Goal: Answer question/provide support

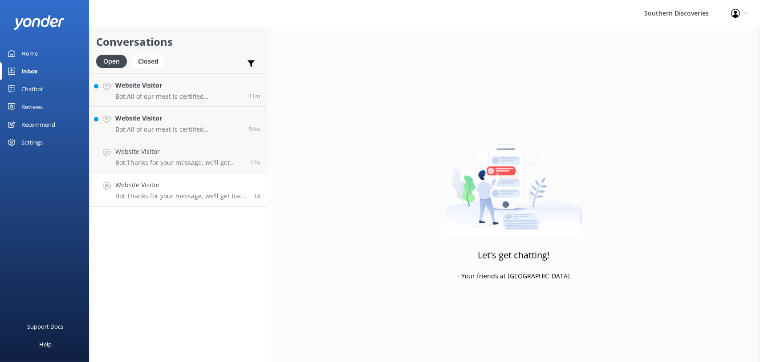
click at [146, 187] on h4 "Website Visitor" at bounding box center [181, 185] width 132 height 10
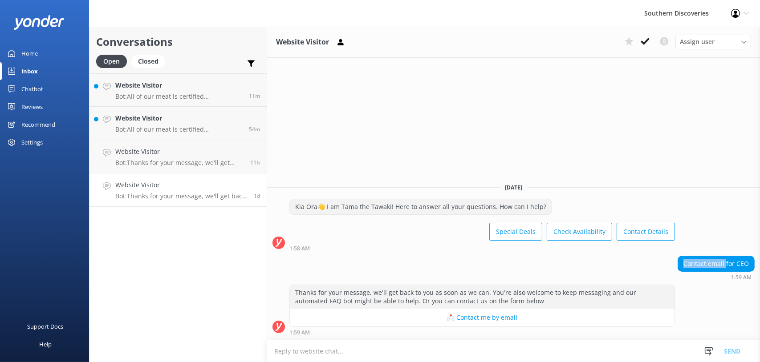
drag, startPoint x: 684, startPoint y: 259, endPoint x: 727, endPoint y: 263, distance: 43.4
click at [727, 263] on div "Contact email for CEO" at bounding box center [716, 263] width 76 height 15
drag, startPoint x: 727, startPoint y: 263, endPoint x: 733, endPoint y: 286, distance: 24.0
click at [733, 286] on div "Thanks for your message, we'll get back to you as soon as we can. You're also w…" at bounding box center [513, 310] width 493 height 51
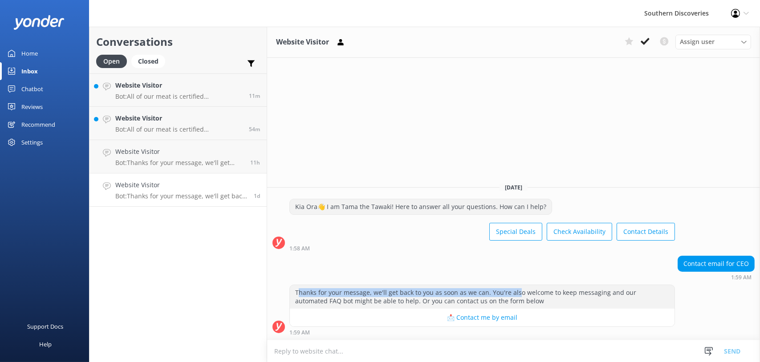
drag, startPoint x: 299, startPoint y: 290, endPoint x: 514, endPoint y: 297, distance: 215.5
click at [514, 297] on div "Thanks for your message, we'll get back to you as soon as we can. You're also w…" at bounding box center [482, 297] width 385 height 24
drag, startPoint x: 514, startPoint y: 297, endPoint x: 506, endPoint y: 300, distance: 8.8
click at [506, 300] on div "Thanks for your message, we'll get back to you as soon as we can. You're also w…" at bounding box center [482, 297] width 385 height 24
click at [35, 84] on div "Chatbot" at bounding box center [32, 89] width 22 height 18
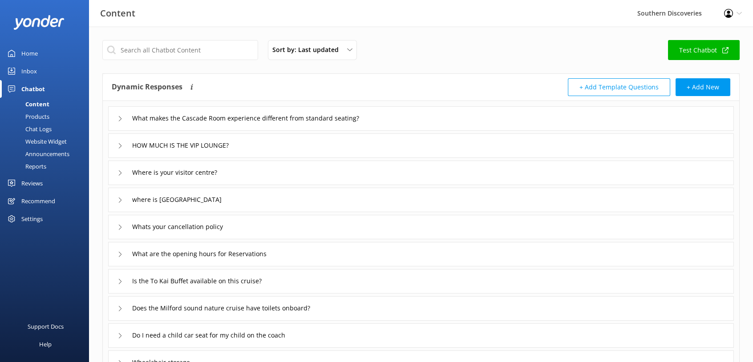
click at [44, 105] on div "Content" at bounding box center [27, 104] width 44 height 12
click at [45, 132] on div "Chat Logs" at bounding box center [28, 129] width 46 height 12
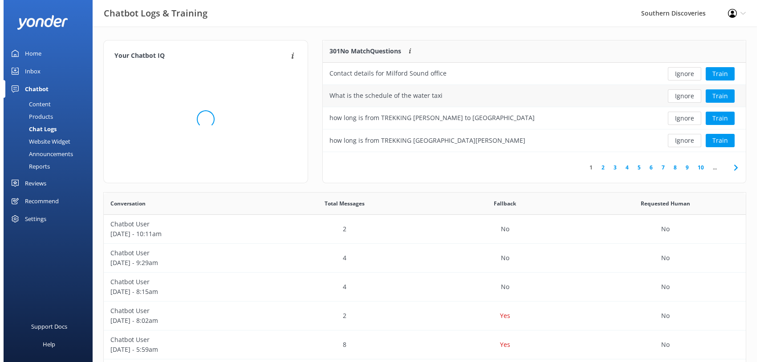
scroll to position [105, 416]
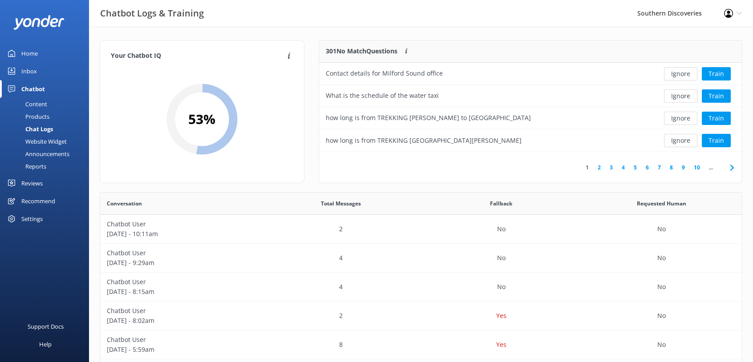
click at [43, 72] on link "Inbox" at bounding box center [44, 71] width 89 height 18
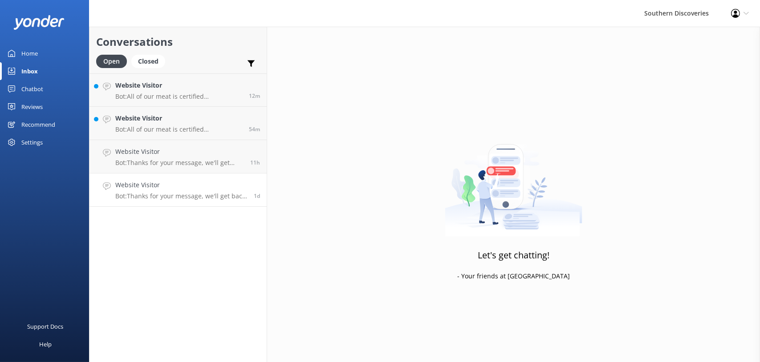
drag, startPoint x: 201, startPoint y: 197, endPoint x: 206, endPoint y: 202, distance: 7.6
click at [201, 198] on p "Bot: Thanks for your message, we'll get back to you as soon as we can. You're a…" at bounding box center [181, 196] width 132 height 8
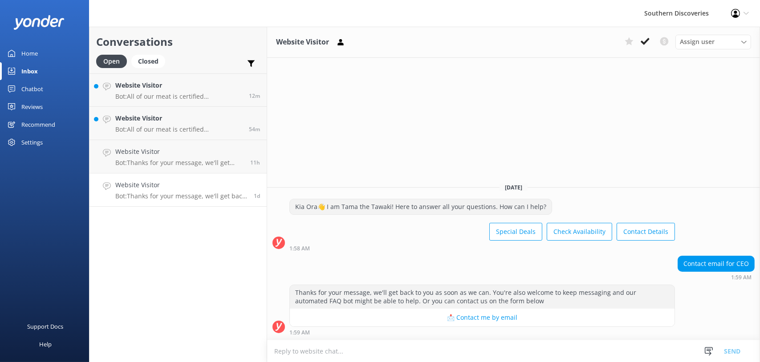
drag, startPoint x: 639, startPoint y: 83, endPoint x: 650, endPoint y: 60, distance: 26.3
click at [639, 83] on div "Website Visitor Assign user [PERSON_NAME] [PERSON_NAME] [PERSON_NAME] [PERSON_N…" at bounding box center [513, 195] width 493 height 336
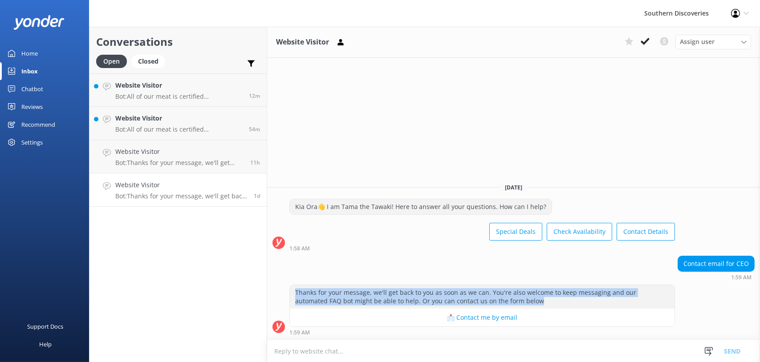
drag, startPoint x: 296, startPoint y: 291, endPoint x: 538, endPoint y: 300, distance: 242.7
click at [538, 300] on div "Thanks for your message, we'll get back to you as soon as we can. You're also w…" at bounding box center [482, 297] width 385 height 24
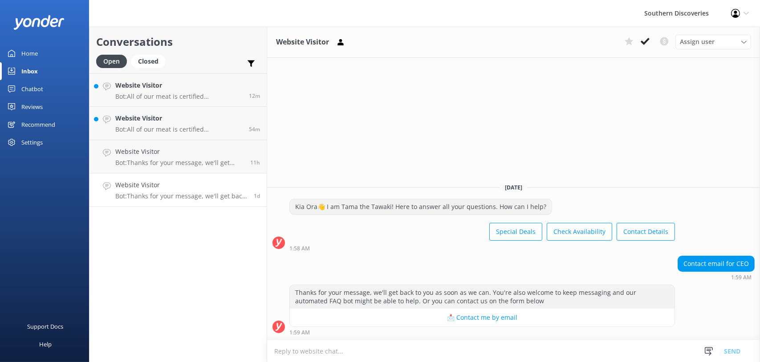
drag, startPoint x: 538, startPoint y: 300, endPoint x: 486, endPoint y: 265, distance: 63.2
click at [485, 265] on div "Contact email for CEO 1:59 AM" at bounding box center [513, 268] width 493 height 24
click at [646, 43] on icon at bounding box center [644, 41] width 9 height 9
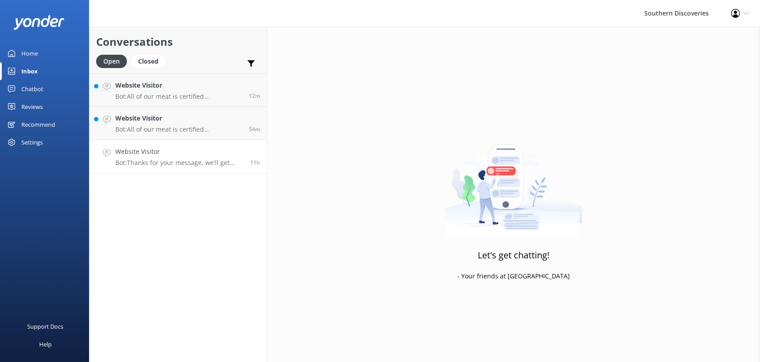
click at [209, 163] on p "Bot: Thanks for your message, we'll get back to you as soon as we can. You're a…" at bounding box center [179, 163] width 128 height 8
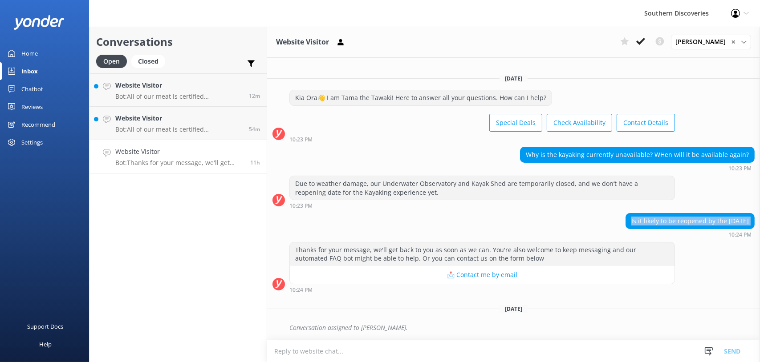
drag, startPoint x: 380, startPoint y: 231, endPoint x: 443, endPoint y: 228, distance: 63.2
click at [443, 228] on div "Is it likely to be reopened by the [DATE] 10:24 PM" at bounding box center [513, 225] width 493 height 24
drag, startPoint x: 443, startPoint y: 228, endPoint x: 389, endPoint y: 222, distance: 55.1
click at [389, 222] on div "Is it likely to be reopened by the [DATE] 10:24 PM" at bounding box center [513, 225] width 493 height 24
click at [522, 212] on div "Due to weather damage, our Underwater Observatory and Kayak Shed are temporaril…" at bounding box center [513, 194] width 493 height 37
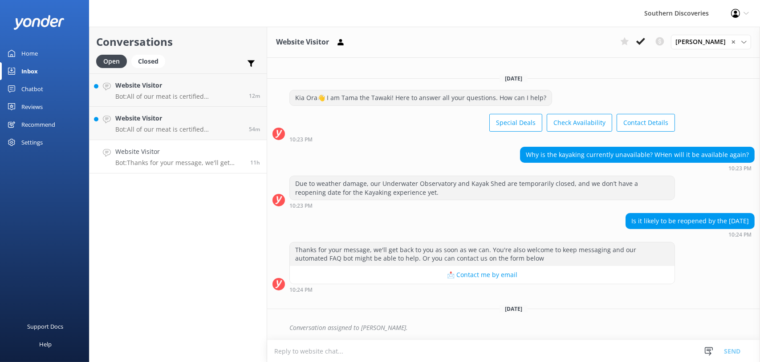
drag, startPoint x: 627, startPoint y: 226, endPoint x: 719, endPoint y: 231, distance: 91.8
click at [719, 231] on div "Is it likely to be reopened by the [DATE] 10:24 PM" at bounding box center [689, 225] width 129 height 24
drag, startPoint x: 746, startPoint y: 221, endPoint x: 599, endPoint y: 209, distance: 147.4
click at [599, 209] on div "[DATE] [PERSON_NAME]👋 I am Tama the Tawaki! Here to answer all your questions. …" at bounding box center [513, 203] width 493 height 273
drag, startPoint x: 599, startPoint y: 209, endPoint x: 546, endPoint y: 228, distance: 56.9
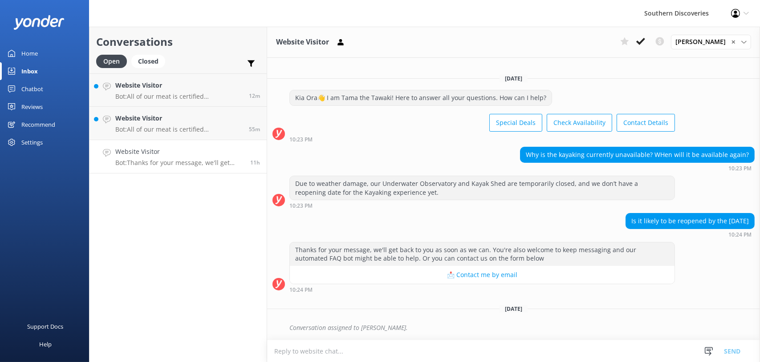
click at [546, 228] on div "Is it likely to be reopened by the [DATE] 10:24 PM" at bounding box center [513, 225] width 493 height 24
click at [541, 228] on div "Is it likely to be reopened by the [DATE] 10:24 PM" at bounding box center [513, 225] width 493 height 24
click at [645, 44] on icon at bounding box center [640, 41] width 9 height 9
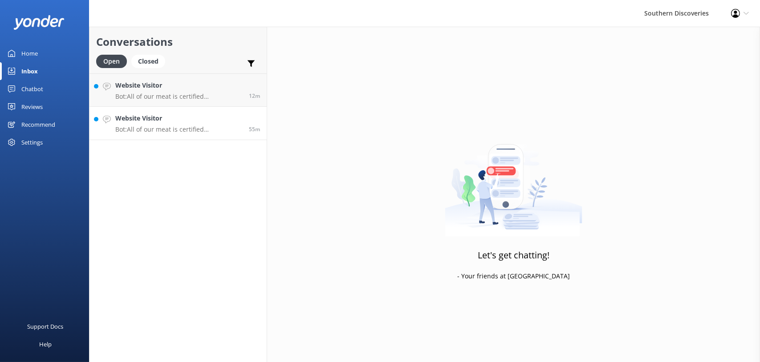
click at [132, 135] on link "Website Visitor Bot: All of our meat is certified Halal. However, please contac…" at bounding box center [177, 123] width 177 height 33
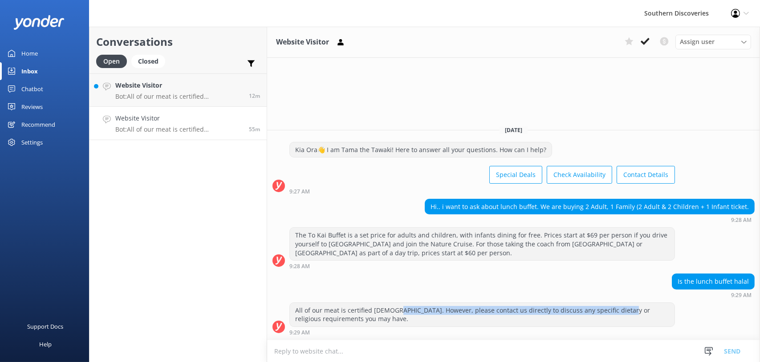
drag, startPoint x: 391, startPoint y: 308, endPoint x: 610, endPoint y: 314, distance: 219.0
click at [610, 314] on div "All of our meat is certified [DEMOGRAPHIC_DATA]. However, please contact us dir…" at bounding box center [482, 315] width 385 height 24
click at [644, 40] on icon at bounding box center [644, 41] width 9 height 9
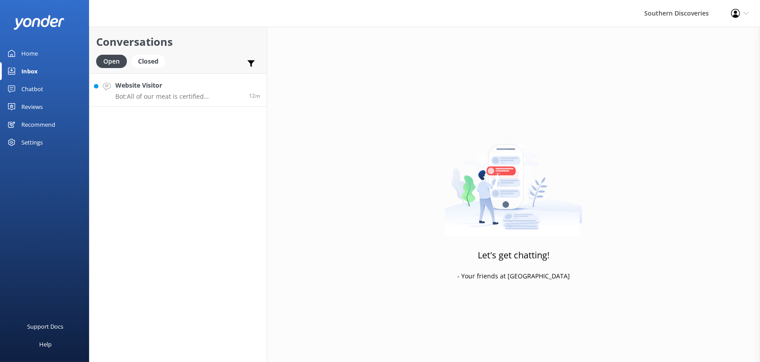
click at [182, 91] on div "Website Visitor Bot: All of our meat is certified Halal, but for specific dieta…" at bounding box center [178, 90] width 127 height 19
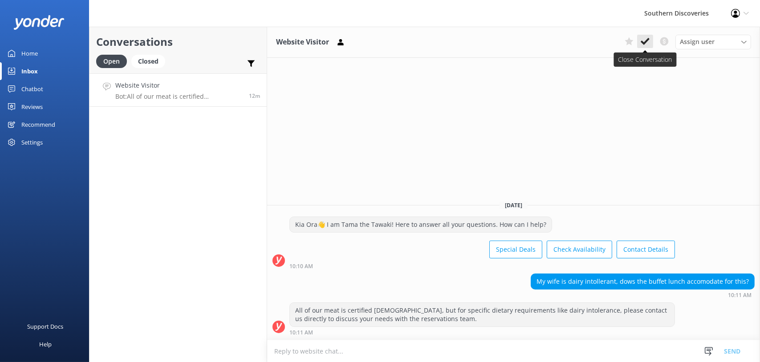
click at [647, 37] on icon at bounding box center [644, 41] width 9 height 9
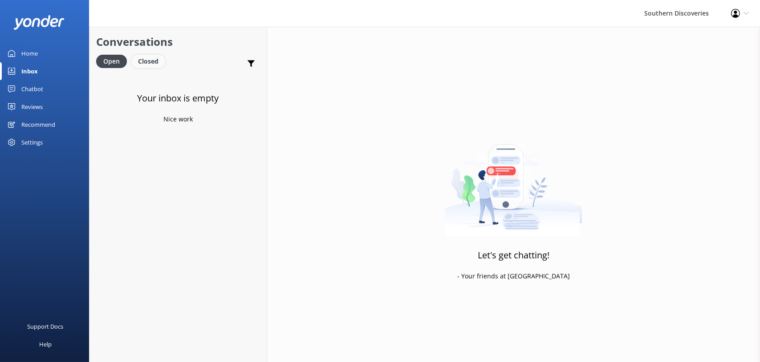
click at [152, 65] on div "Closed" at bounding box center [148, 61] width 34 height 13
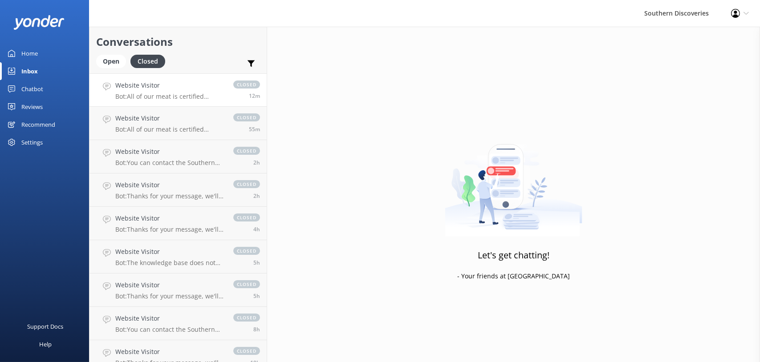
click at [159, 95] on p "Bot: All of our meat is certified Halal, but for specific dietary requirements …" at bounding box center [169, 97] width 109 height 8
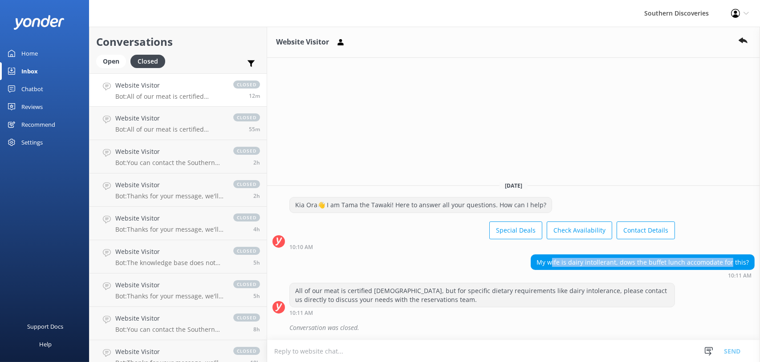
drag, startPoint x: 557, startPoint y: 260, endPoint x: 734, endPoint y: 268, distance: 177.3
click at [734, 268] on div "My wife is dairy intollerant, dows the buffet lunch accomodate for this?" at bounding box center [642, 262] width 223 height 15
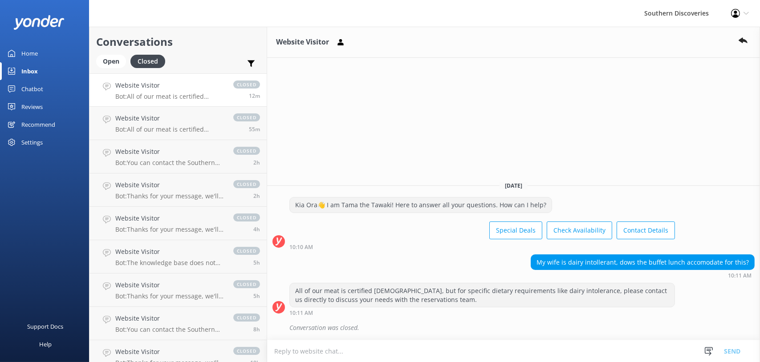
click at [454, 266] on div "My wife is dairy intollerant, dows the buffet lunch accomodate for this? 10:11 …" at bounding box center [513, 267] width 493 height 24
click at [454, 245] on div "10:10 AM" at bounding box center [481, 247] width 385 height 6
click at [738, 38] on icon at bounding box center [742, 40] width 9 height 9
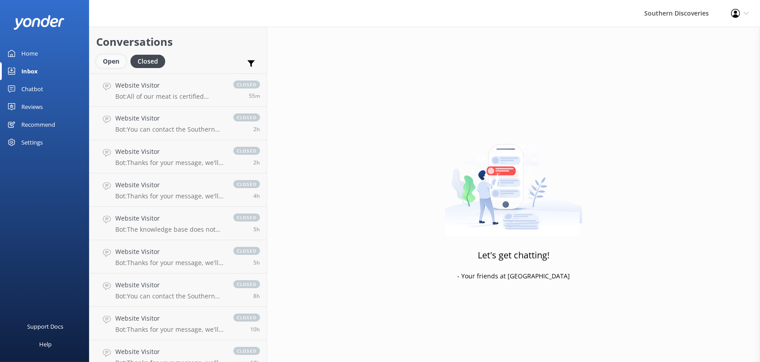
click at [121, 58] on div "Open" at bounding box center [111, 61] width 30 height 13
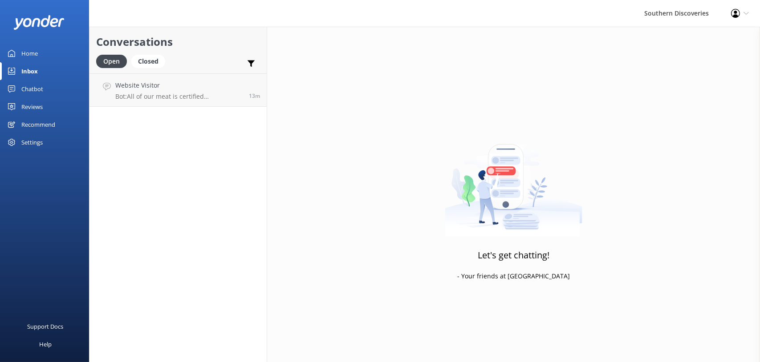
click at [161, 108] on div "Conversations Open Closed Important Converted Assigned to me Unassigned Website…" at bounding box center [178, 195] width 178 height 336
click at [165, 87] on h4 "Website Visitor" at bounding box center [178, 86] width 127 height 10
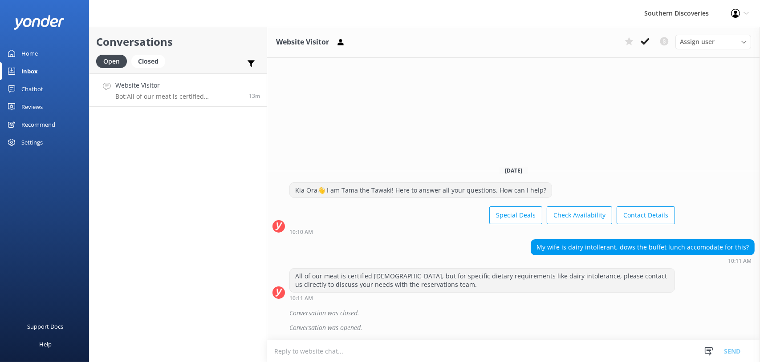
click at [410, 233] on div "10:10 AM" at bounding box center [481, 232] width 385 height 6
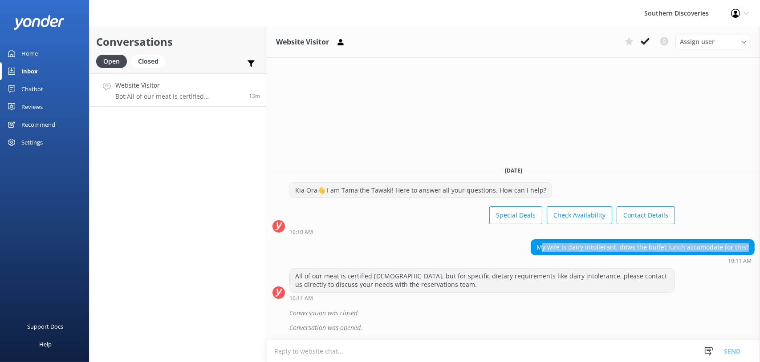
drag, startPoint x: 550, startPoint y: 247, endPoint x: 753, endPoint y: 252, distance: 203.4
click at [753, 252] on div "My wife is dairy intollerant, dows the buffet lunch accomodate for this?" at bounding box center [642, 247] width 223 height 15
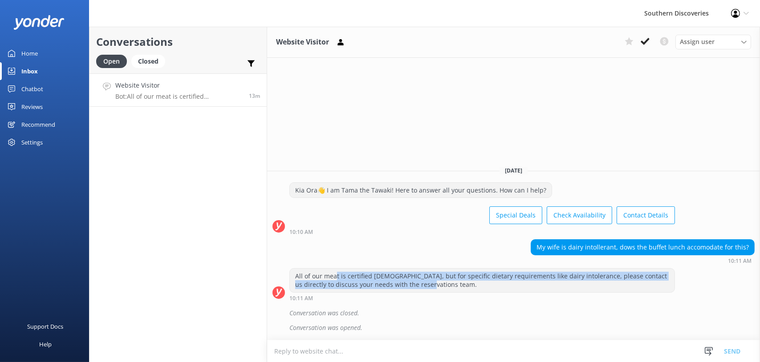
drag, startPoint x: 336, startPoint y: 272, endPoint x: 431, endPoint y: 289, distance: 96.7
click at [431, 289] on div "All of our meat is certified [DEMOGRAPHIC_DATA], but for specific dietary requi…" at bounding box center [482, 281] width 385 height 24
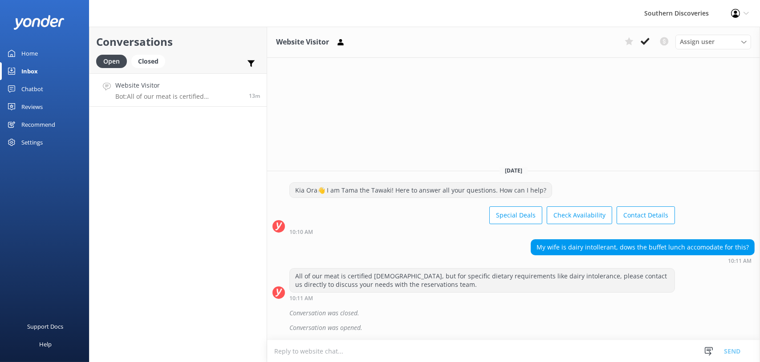
click at [418, 233] on div "10:10 AM" at bounding box center [481, 232] width 385 height 6
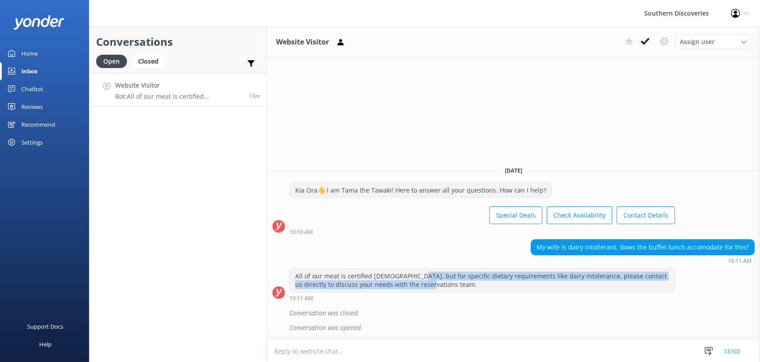
drag, startPoint x: 409, startPoint y: 276, endPoint x: 590, endPoint y: 281, distance: 181.2
click at [590, 281] on div "All of our meat is certified [DEMOGRAPHIC_DATA], but for specific dietary requi…" at bounding box center [482, 281] width 385 height 24
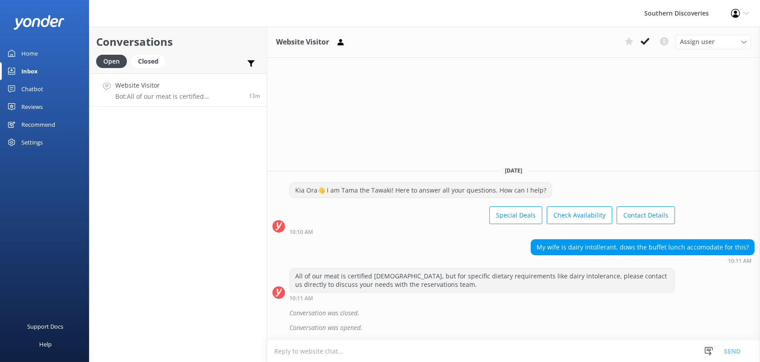
click at [409, 240] on div "My wife is dairy intollerant, dows the buffet lunch accomodate for this? 10:11 …" at bounding box center [513, 251] width 493 height 24
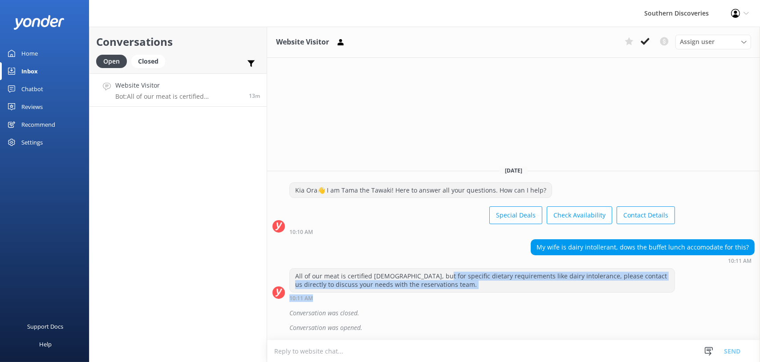
drag, startPoint x: 432, startPoint y: 275, endPoint x: 576, endPoint y: 300, distance: 146.3
click at [576, 300] on div "All of our meat is certified [DEMOGRAPHIC_DATA], but for specific dietary requi…" at bounding box center [481, 284] width 385 height 33
drag, startPoint x: 576, startPoint y: 300, endPoint x: 437, endPoint y: 288, distance: 140.2
click at [437, 288] on div "All of our meat is certified [DEMOGRAPHIC_DATA], but for specific dietary requi…" at bounding box center [482, 281] width 385 height 24
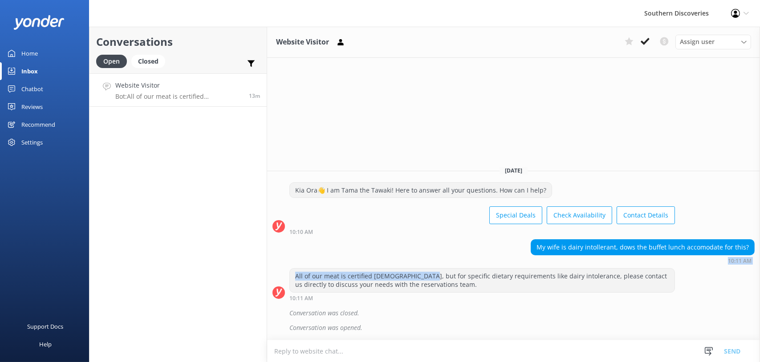
drag, startPoint x: 416, startPoint y: 275, endPoint x: 313, endPoint y: 264, distance: 103.0
click at [313, 264] on div "[DATE] Kia Ora👋 I am Tama the Tawaki! Here to answer all your questions. How ca…" at bounding box center [513, 249] width 493 height 181
drag, startPoint x: 313, startPoint y: 264, endPoint x: 352, endPoint y: 251, distance: 40.8
click at [352, 251] on div "My wife is dairy intollerant, dows the buffet lunch accomodate for this? 10:11 …" at bounding box center [513, 251] width 493 height 24
click at [689, 43] on span "Assign user" at bounding box center [697, 42] width 35 height 10
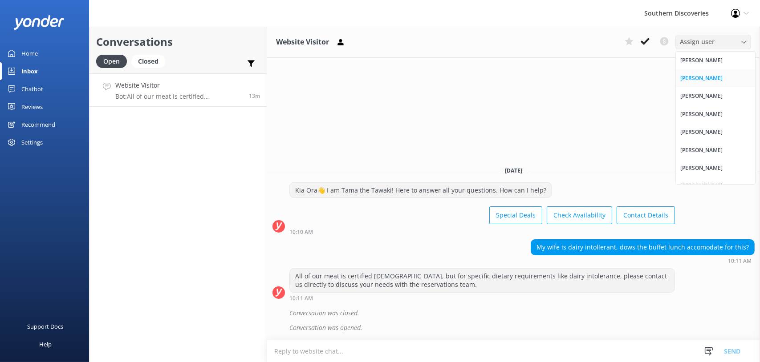
click at [692, 81] on div "[PERSON_NAME]" at bounding box center [701, 78] width 42 height 9
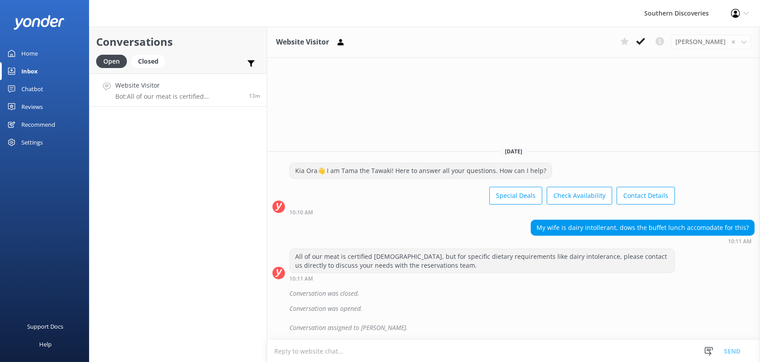
click at [344, 154] on div "[DATE]" at bounding box center [513, 151] width 493 height 10
click at [136, 58] on div "Closed" at bounding box center [148, 61] width 34 height 13
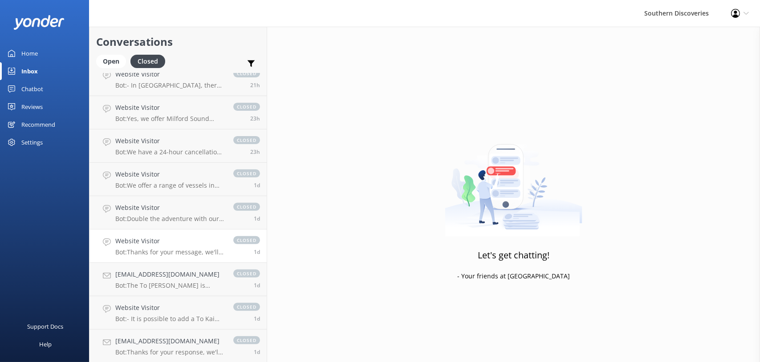
scroll to position [579, 0]
click at [150, 278] on h4 "[EMAIL_ADDRESS][DOMAIN_NAME]" at bounding box center [169, 274] width 109 height 10
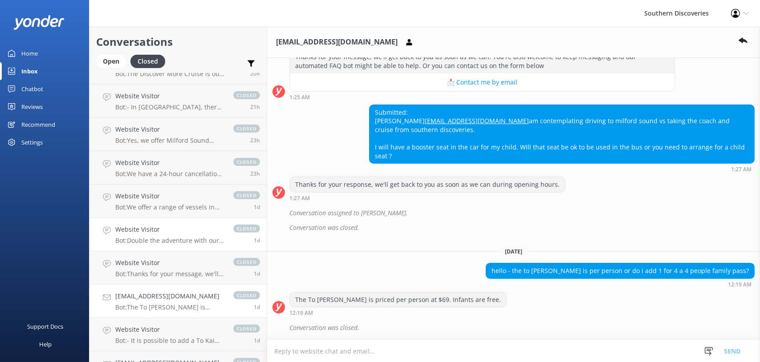
scroll to position [534, 0]
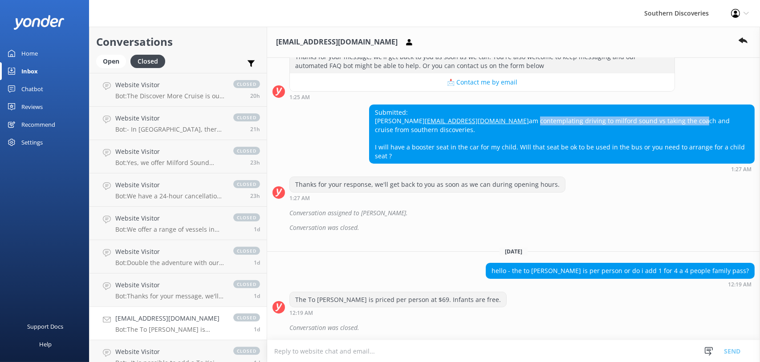
drag, startPoint x: 382, startPoint y: 130, endPoint x: 543, endPoint y: 134, distance: 161.1
click at [543, 134] on div "Submitted: [PERSON_NAME] [EMAIL_ADDRESS][DOMAIN_NAME] am contemplating driving …" at bounding box center [561, 134] width 385 height 59
click at [463, 117] on div "Submitted: [PERSON_NAME] [EMAIL_ADDRESS][DOMAIN_NAME] am contemplating driving …" at bounding box center [561, 134] width 385 height 59
click at [470, 258] on div "[DATE] Kia Ora👋 I am Tama the Tawaki! Here to answer all your questions. How ca…" at bounding box center [513, 111] width 493 height 457
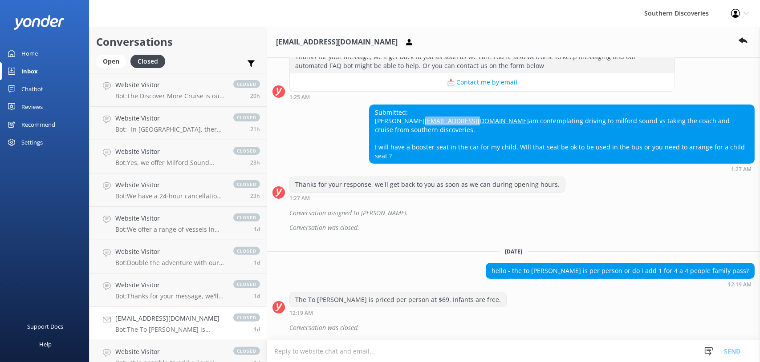
drag, startPoint x: 440, startPoint y: 121, endPoint x: 364, endPoint y: 122, distance: 75.2
click at [364, 122] on div "Submitted: [PERSON_NAME] [EMAIL_ADDRESS][DOMAIN_NAME] am contemplating driving …" at bounding box center [513, 139] width 493 height 68
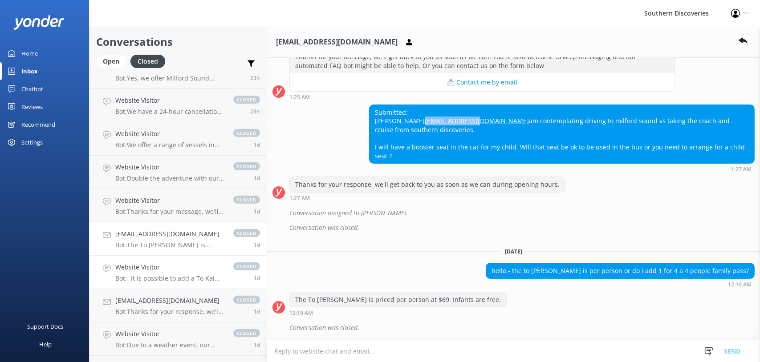
scroll to position [757, 0]
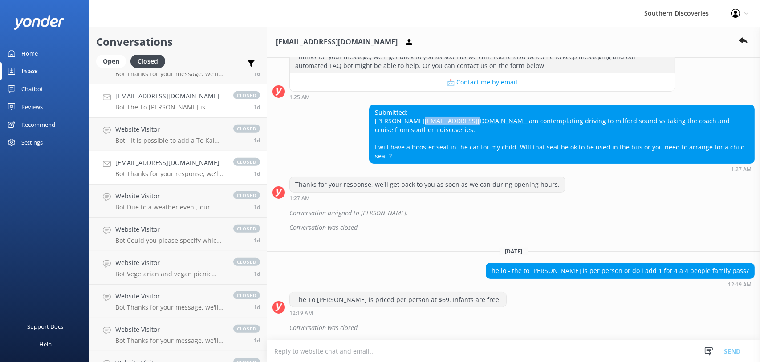
click at [162, 170] on p "Bot: Thanks for your response, we'll get back to you as soon as we can during o…" at bounding box center [169, 174] width 109 height 8
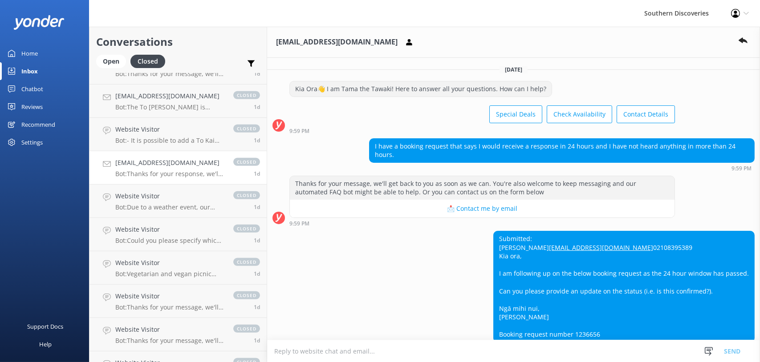
scroll to position [109, 0]
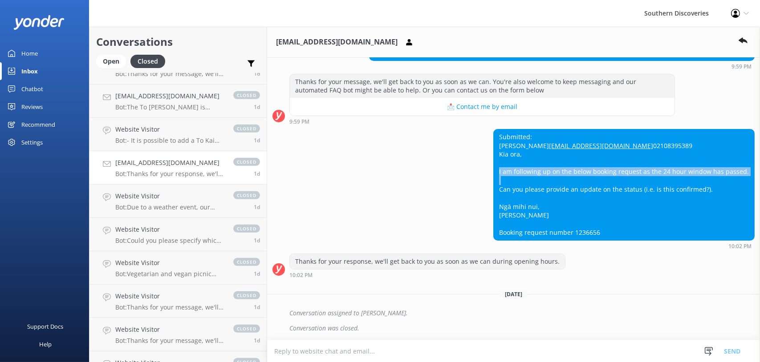
drag, startPoint x: 510, startPoint y: 165, endPoint x: 610, endPoint y: 180, distance: 101.2
click at [610, 180] on div "Submitted: [PERSON_NAME] [EMAIL_ADDRESS][DOMAIN_NAME] 02108395389 [PERSON_NAME]…" at bounding box center [624, 185] width 260 height 111
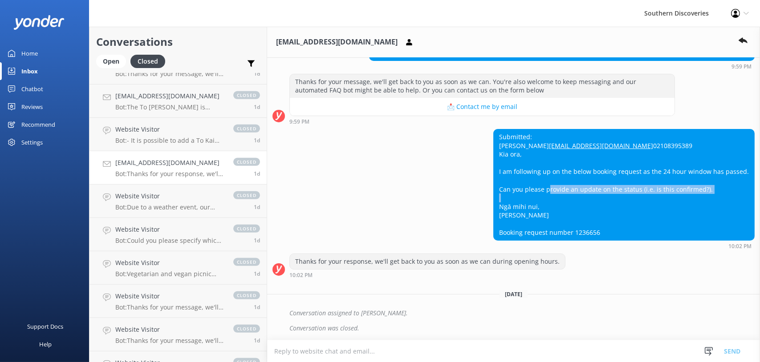
drag, startPoint x: 610, startPoint y: 180, endPoint x: 546, endPoint y: 194, distance: 65.3
click at [546, 194] on div "Submitted: [PERSON_NAME] [EMAIL_ADDRESS][DOMAIN_NAME] 02108395389 [PERSON_NAME]…" at bounding box center [624, 185] width 260 height 111
drag, startPoint x: 546, startPoint y: 194, endPoint x: 644, endPoint y: 206, distance: 97.7
click at [644, 206] on div "Submitted: [PERSON_NAME] [EMAIL_ADDRESS][DOMAIN_NAME] 02108395389 [PERSON_NAME]…" at bounding box center [624, 185] width 260 height 111
click at [402, 183] on div "Submitted: [PERSON_NAME] [EMAIL_ADDRESS][DOMAIN_NAME] 02108395389 [PERSON_NAME]…" at bounding box center [513, 189] width 493 height 120
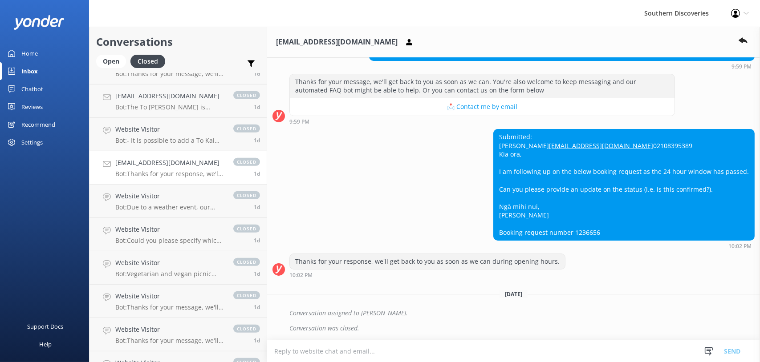
click at [401, 146] on div "Submitted: [PERSON_NAME] [EMAIL_ADDRESS][DOMAIN_NAME] 02108395389 [PERSON_NAME]…" at bounding box center [513, 189] width 493 height 120
click at [111, 63] on div "Open" at bounding box center [111, 61] width 30 height 13
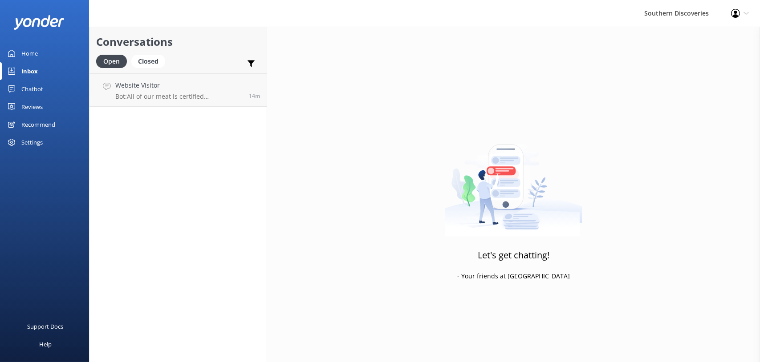
click at [205, 120] on div "Conversations Open Closed Important Converted Assigned to me Unassigned Website…" at bounding box center [178, 195] width 178 height 336
